Goal: Communication & Community: Connect with others

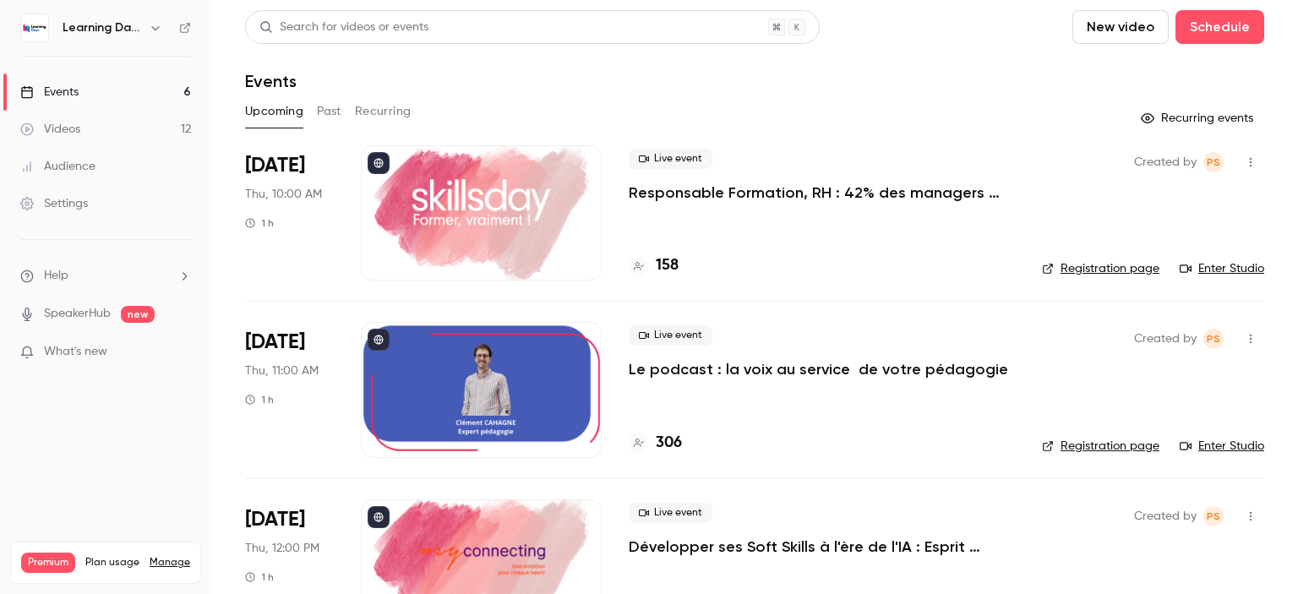
click at [88, 168] on div "Audience" at bounding box center [57, 166] width 75 height 17
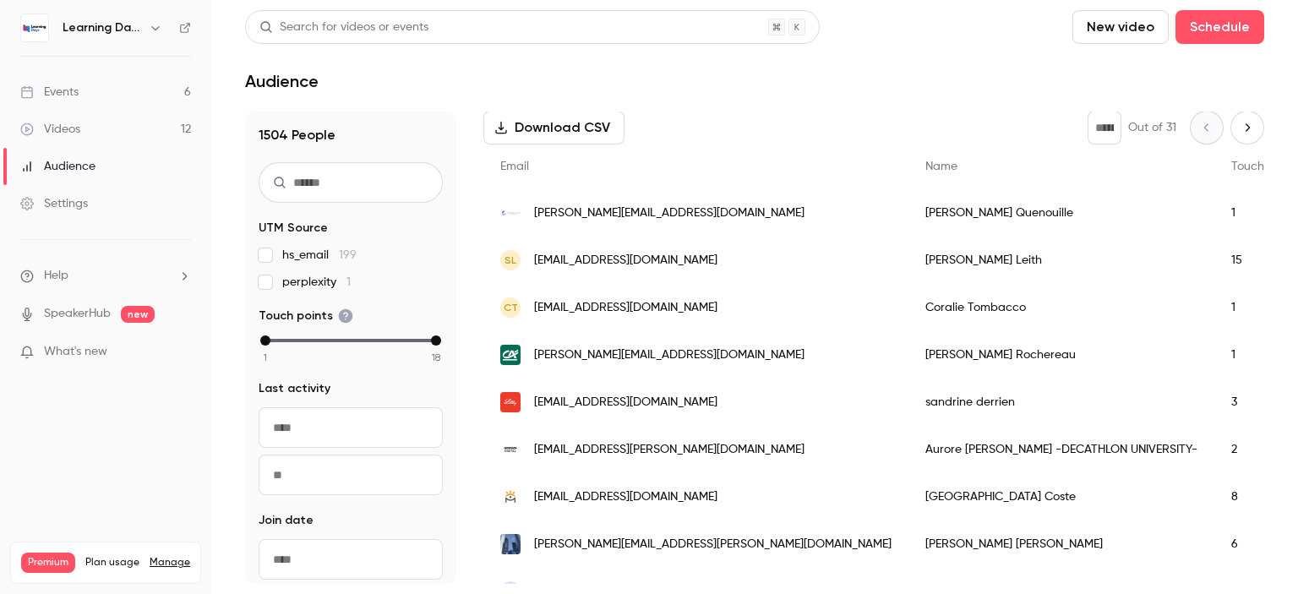
scroll to position [257, 0]
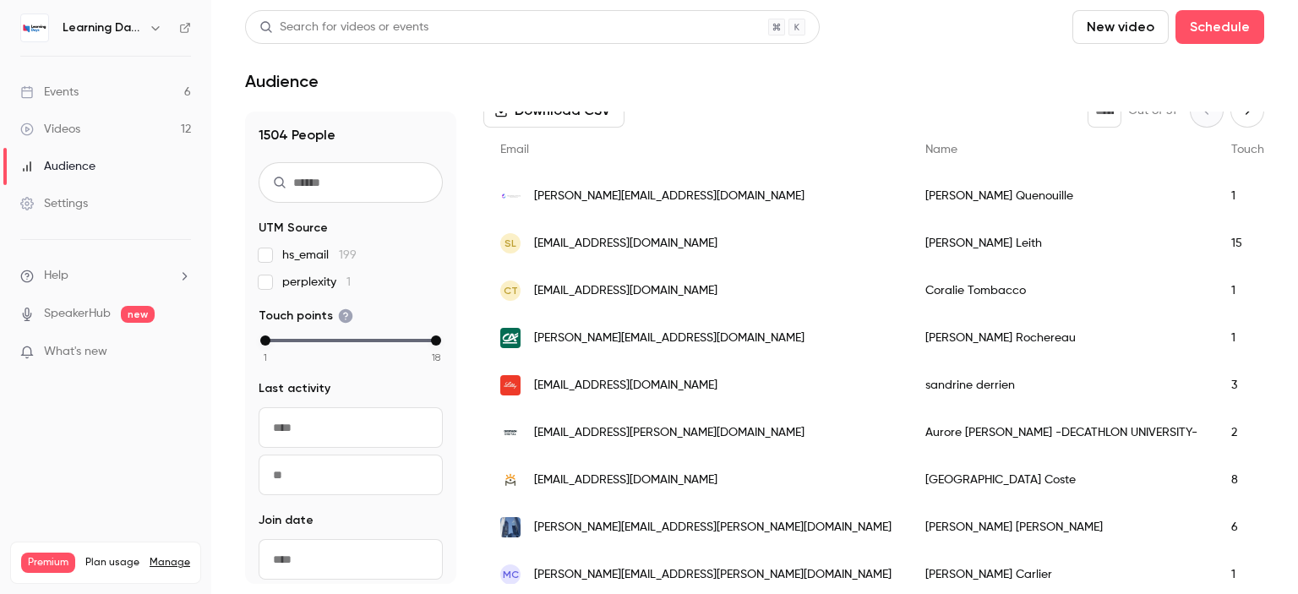
click at [648, 342] on span "[PERSON_NAME][EMAIL_ADDRESS][DOMAIN_NAME]" at bounding box center [669, 339] width 270 height 18
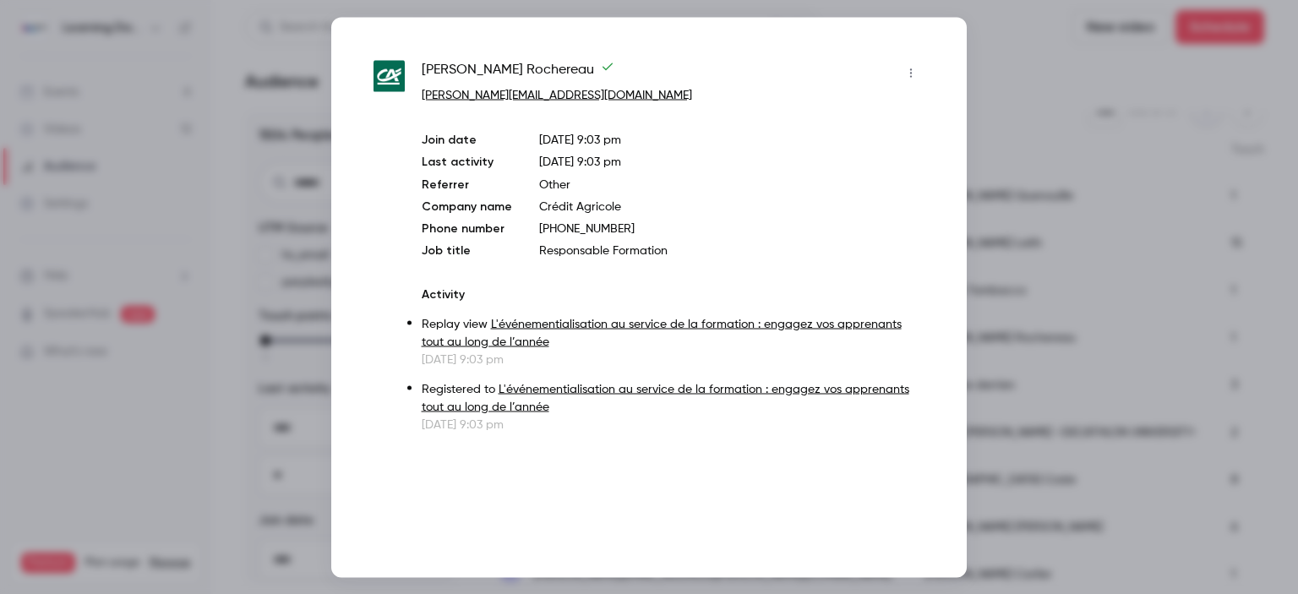
click at [979, 420] on div at bounding box center [649, 297] width 1298 height 594
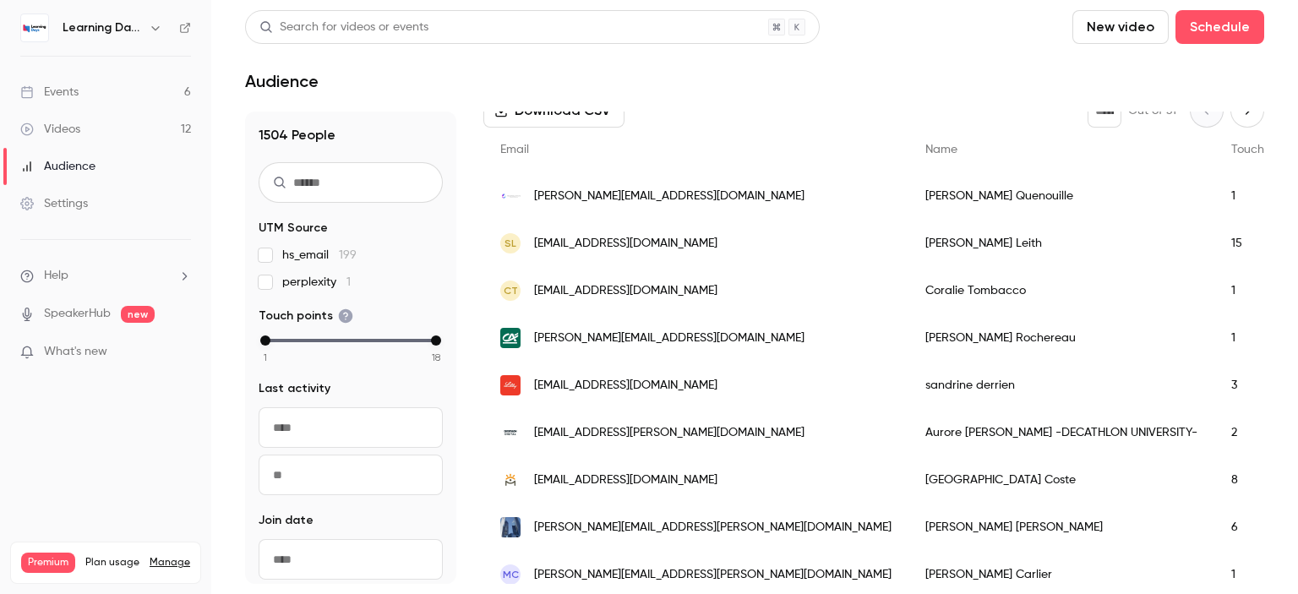
click at [572, 430] on span "[EMAIL_ADDRESS][PERSON_NAME][DOMAIN_NAME]" at bounding box center [669, 433] width 270 height 18
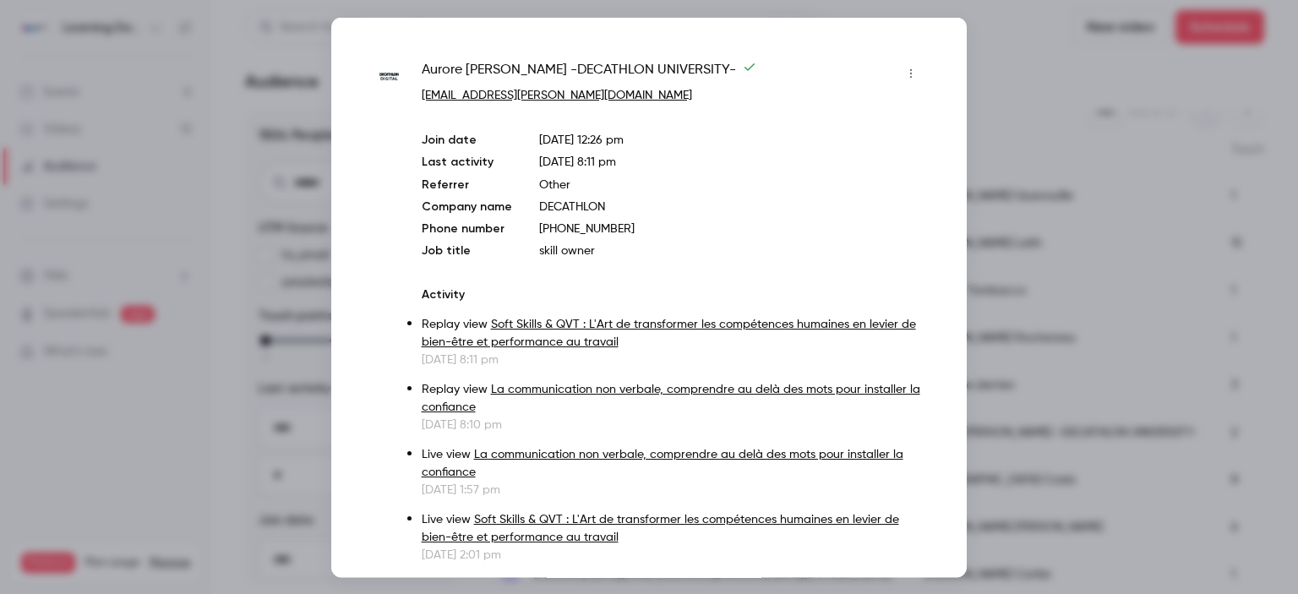
click at [1032, 327] on div at bounding box center [649, 297] width 1298 height 594
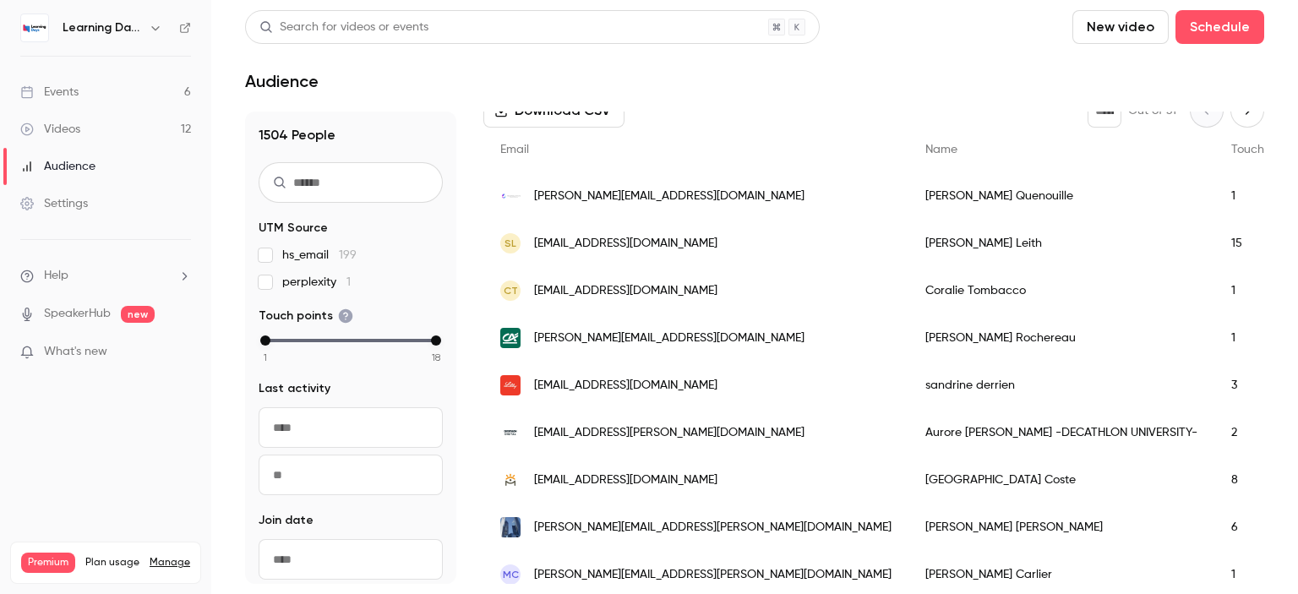
click at [678, 513] on div "[PERSON_NAME][EMAIL_ADDRESS][PERSON_NAME][DOMAIN_NAME]" at bounding box center [695, 527] width 425 height 47
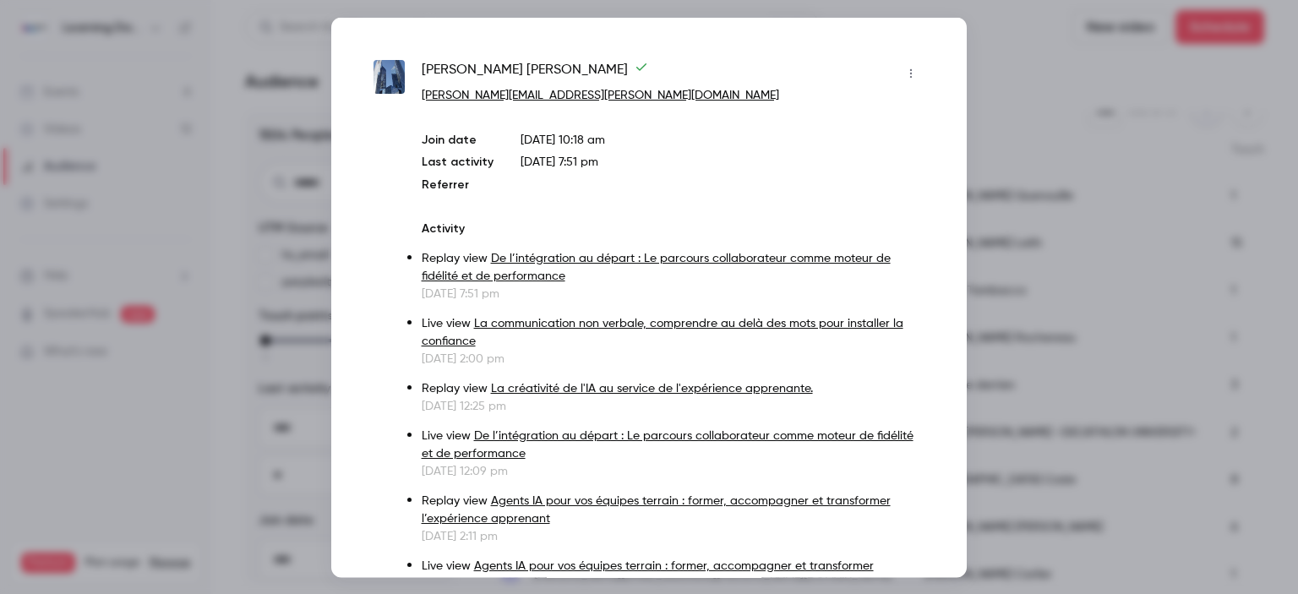
click at [1050, 278] on div at bounding box center [649, 297] width 1298 height 594
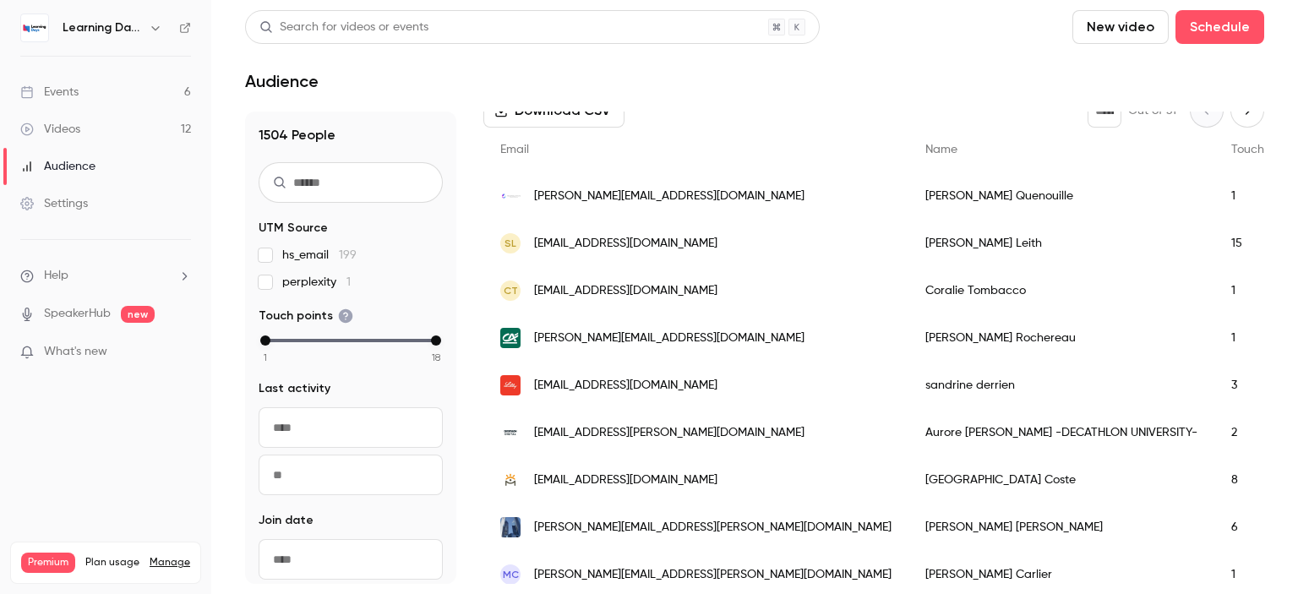
click at [92, 128] on link "Videos 12" at bounding box center [105, 129] width 211 height 37
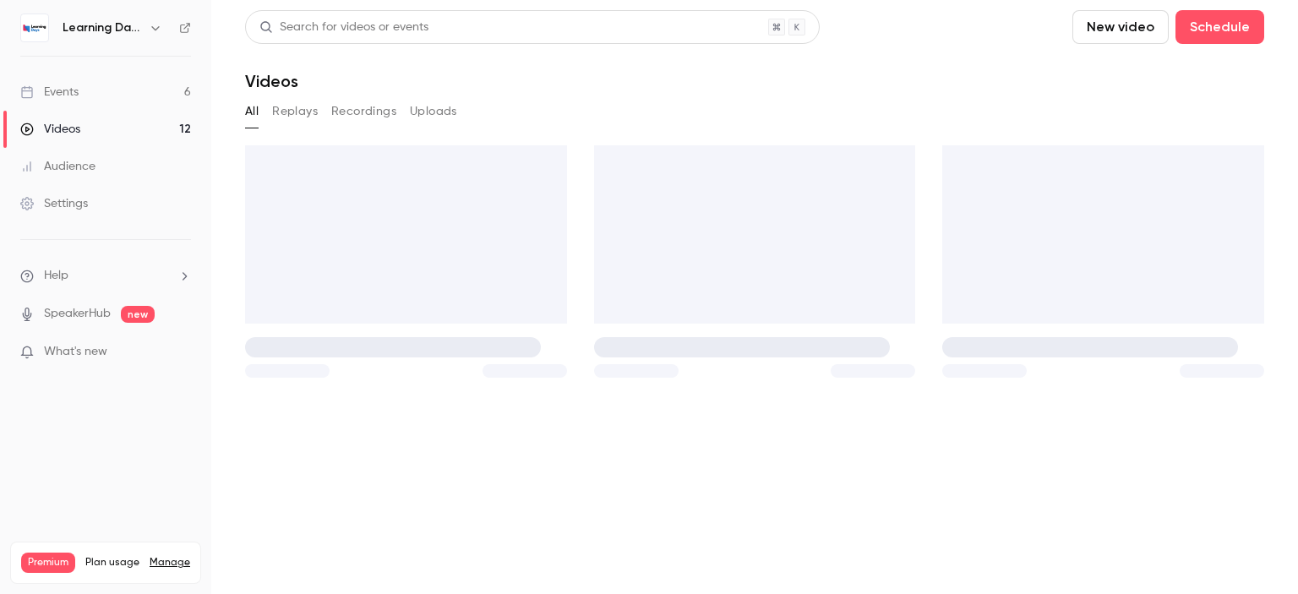
click at [98, 94] on link "Events 6" at bounding box center [105, 92] width 211 height 37
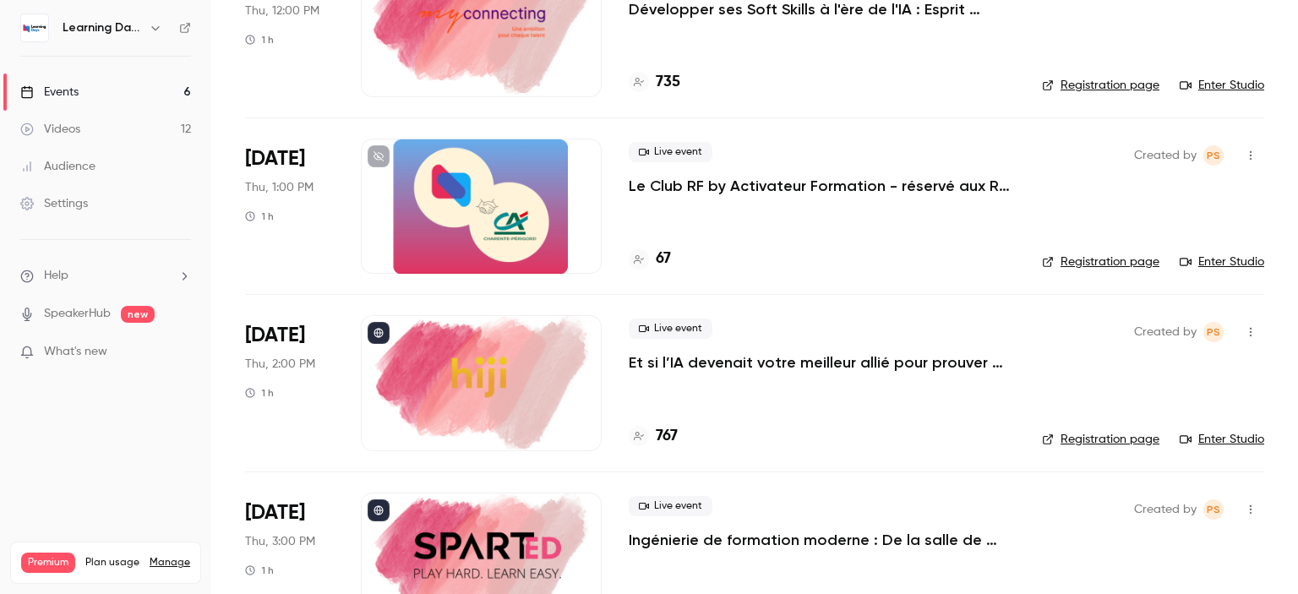
scroll to position [600, 0]
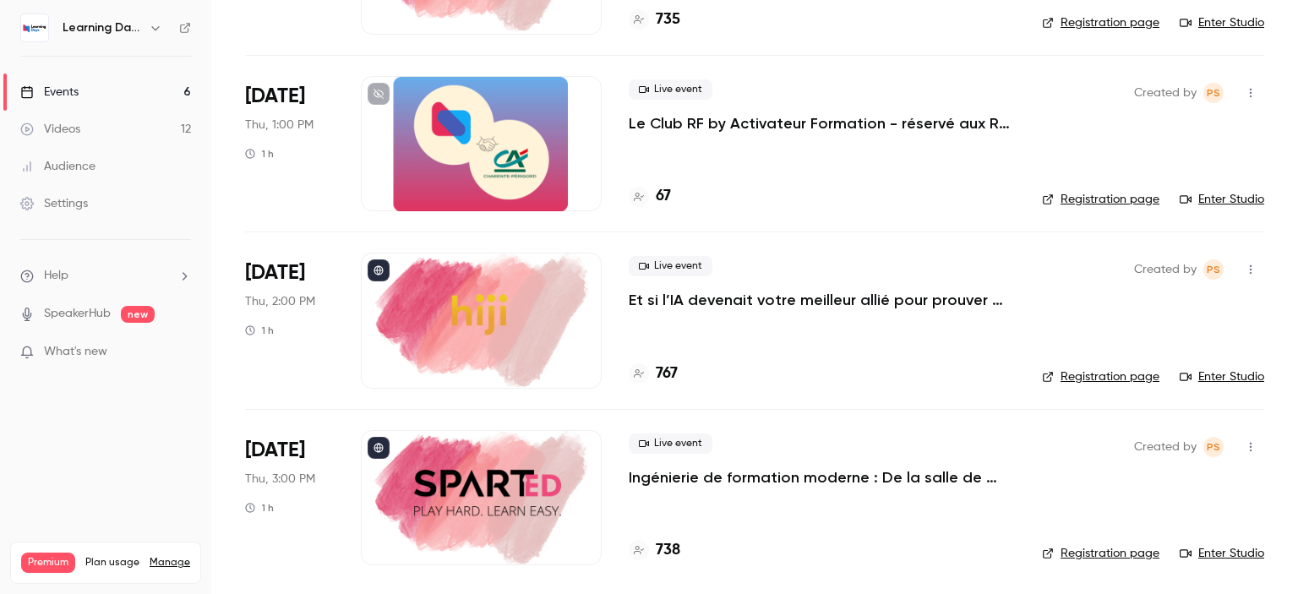
click at [1220, 548] on link "Enter Studio" at bounding box center [1222, 553] width 85 height 17
click at [1241, 451] on button "button" at bounding box center [1250, 447] width 27 height 27
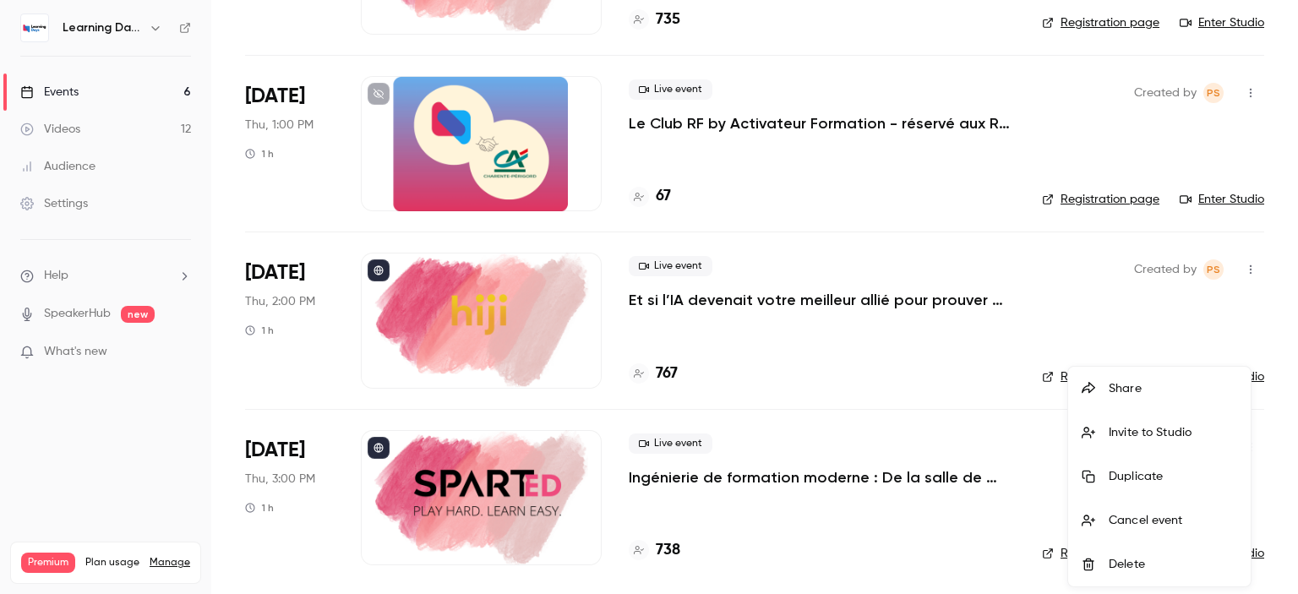
click at [1159, 425] on div "Invite to Studio" at bounding box center [1173, 432] width 128 height 17
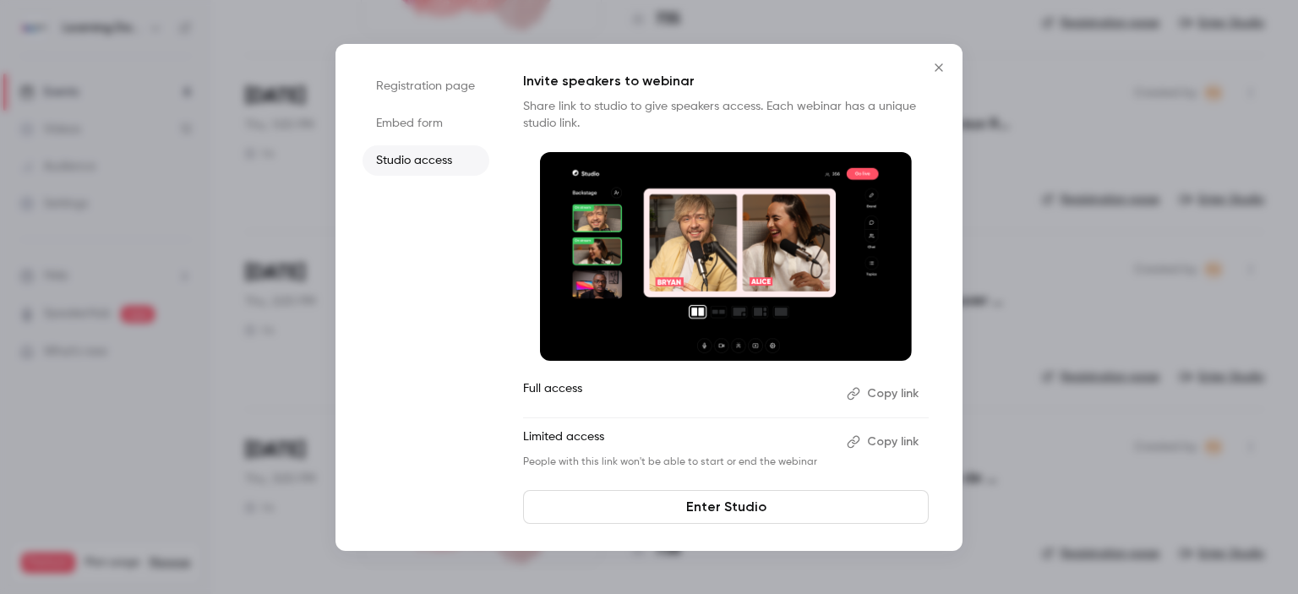
click at [890, 445] on button "Copy link" at bounding box center [884, 441] width 89 height 27
click at [938, 67] on icon "Close" at bounding box center [939, 67] width 8 height 8
